Goal: Task Accomplishment & Management: Use online tool/utility

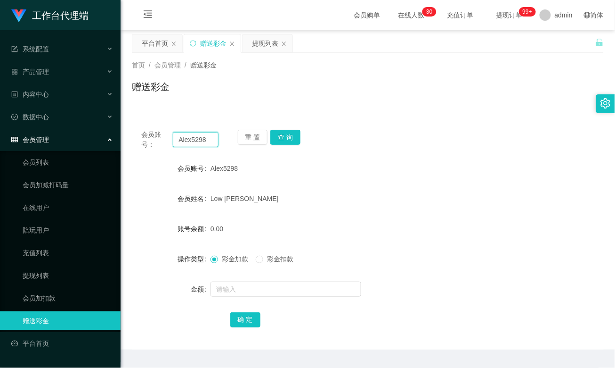
drag, startPoint x: 0, startPoint y: 0, endPoint x: 196, endPoint y: 141, distance: 241.7
click at [196, 141] on input "Alex5298" at bounding box center [195, 139] width 45 height 15
paste input "Michelle393"
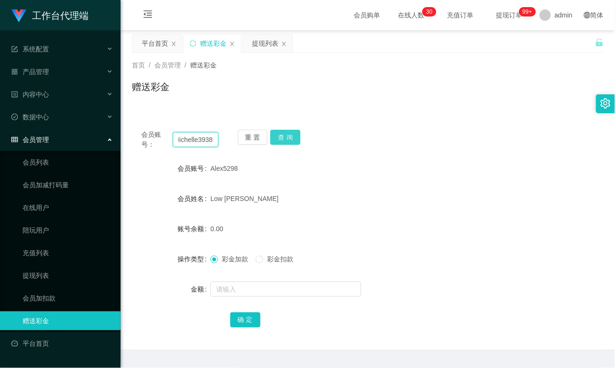
type input "Michelle3938"
click at [287, 137] on button "查 询" at bounding box center [285, 137] width 30 height 15
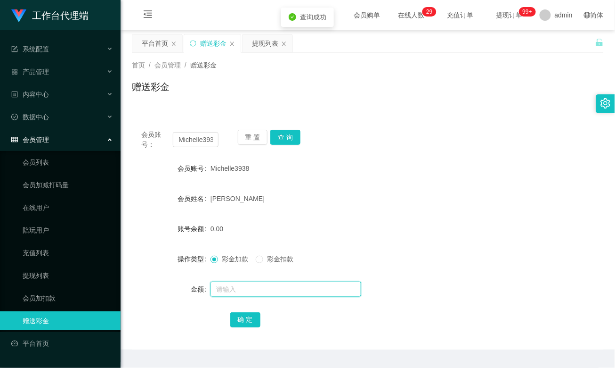
click at [241, 284] on input "text" at bounding box center [286, 288] width 151 height 15
type input "500"
click at [246, 321] on button "确 定" at bounding box center [245, 319] width 30 height 15
click at [352, 203] on div "[PERSON_NAME]" at bounding box center [349, 198] width 276 height 19
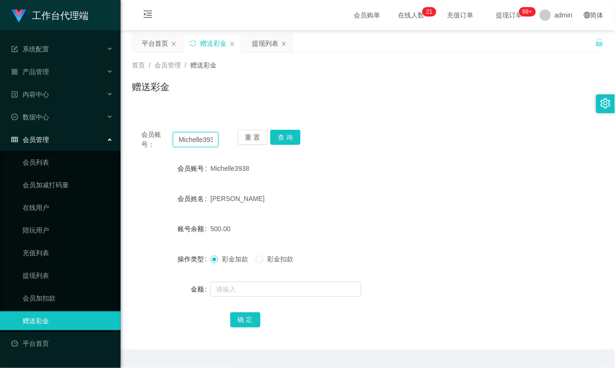
click at [193, 139] on input "Michelle3938" at bounding box center [195, 139] width 45 height 15
drag, startPoint x: 193, startPoint y: 139, endPoint x: 238, endPoint y: 138, distance: 45.3
click at [193, 139] on input "Michelle3938" at bounding box center [195, 139] width 45 height 15
paste input "WJP020821"
type input "WJP020821"
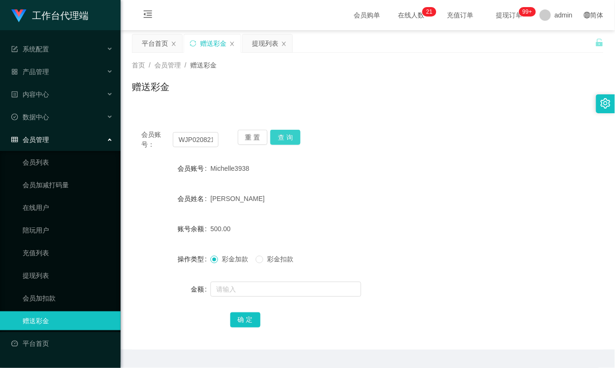
click at [288, 134] on button "查 询" at bounding box center [285, 137] width 30 height 15
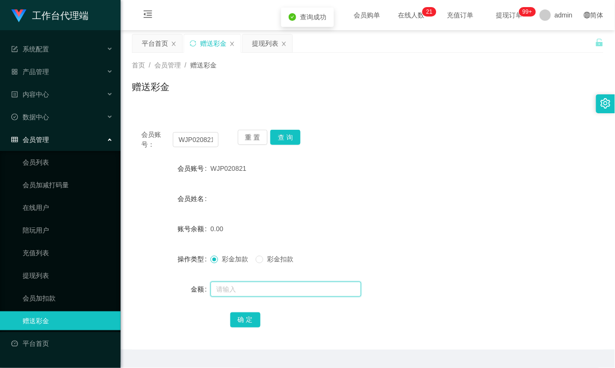
click at [224, 282] on input "text" at bounding box center [286, 288] width 151 height 15
type input "100"
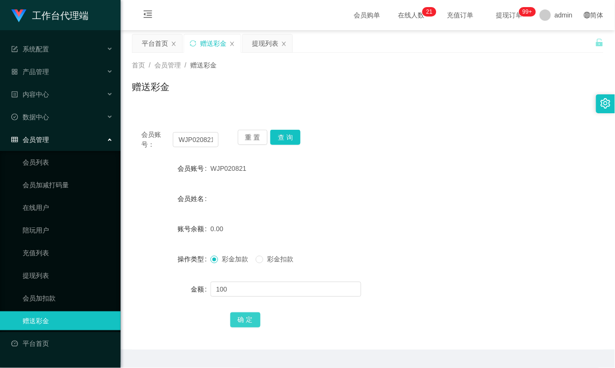
click at [248, 317] on button "确 定" at bounding box center [245, 319] width 30 height 15
click at [202, 142] on input "WJP020821" at bounding box center [195, 139] width 45 height 15
click at [201, 142] on input "WJP020821" at bounding box center [195, 139] width 45 height 15
paste input "Alex5298"
type input "Alex5298"
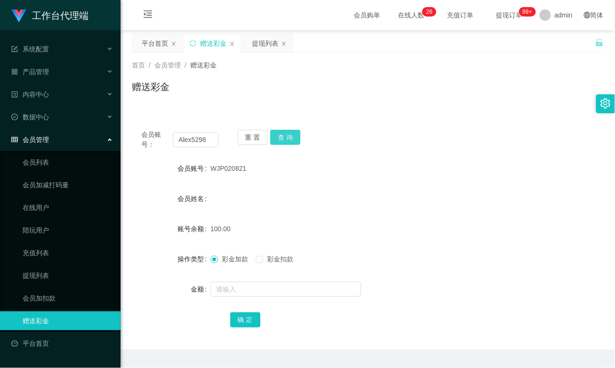
click at [289, 139] on button "查 询" at bounding box center [285, 137] width 30 height 15
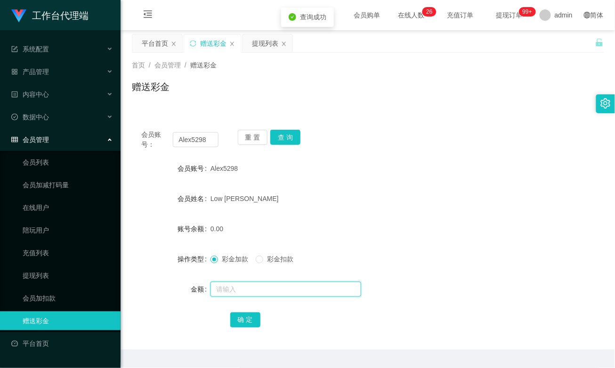
click at [240, 288] on input "text" at bounding box center [286, 288] width 151 height 15
type input "300"
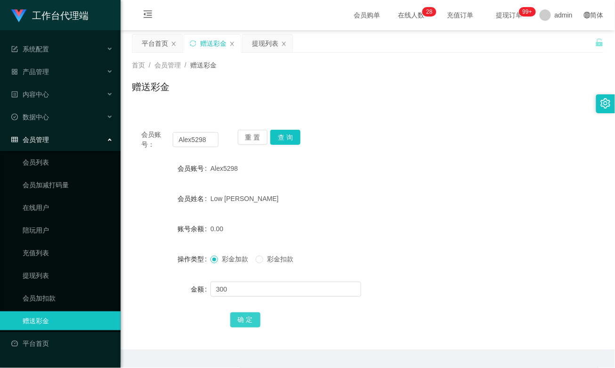
click at [245, 317] on button "确 定" at bounding box center [245, 319] width 30 height 15
